Goal: Information Seeking & Learning: Learn about a topic

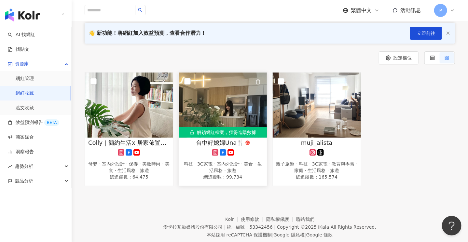
click at [220, 112] on img at bounding box center [223, 105] width 88 height 65
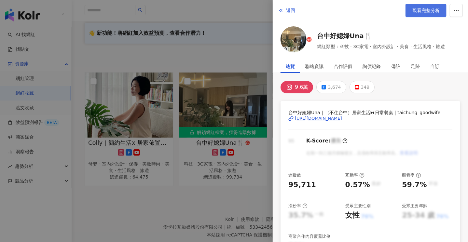
click at [420, 11] on span "觀看完整分析" at bounding box center [425, 10] width 27 height 5
click at [221, 12] on div at bounding box center [234, 121] width 468 height 242
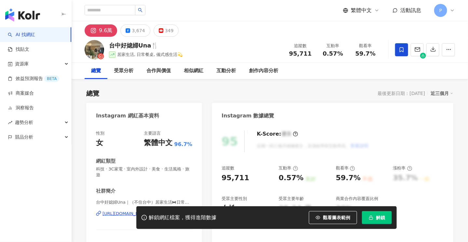
click at [382, 218] on span "解鎖" at bounding box center [380, 217] width 9 height 5
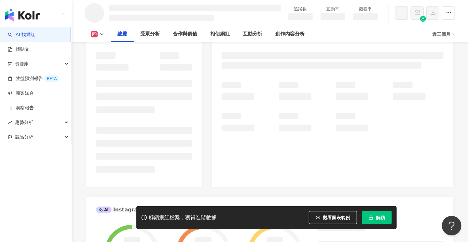
scroll to position [98, 0]
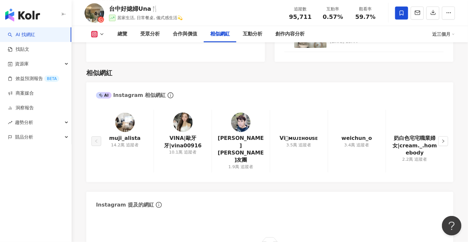
scroll to position [1106, 0]
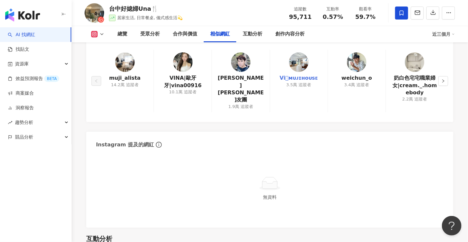
click at [309, 77] on link "V͏i𓍯ᴍᴜᴊɪʜᴏᴜsᴇ" at bounding box center [298, 77] width 38 height 7
click at [418, 79] on link "奶白色宅宅職業婦女|cream._.homebody" at bounding box center [414, 85] width 47 height 22
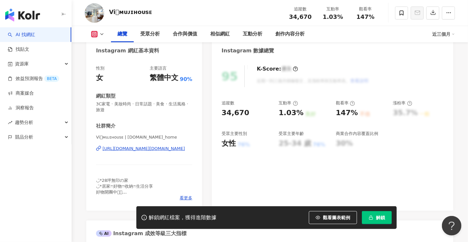
click at [158, 149] on div "https://www.instagram.com/vi.su_home/" at bounding box center [143, 149] width 82 height 6
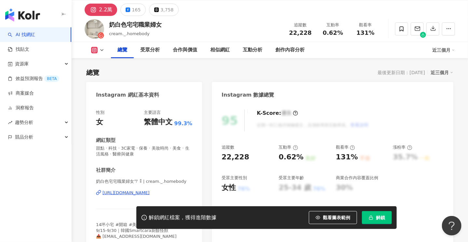
scroll to position [65, 0]
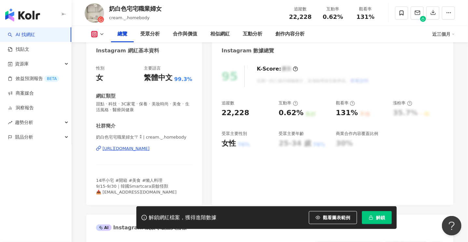
click at [150, 148] on div "https://www.instagram.com/cream._.homebody/" at bounding box center [125, 149] width 47 height 6
